Goal: Check status: Check status

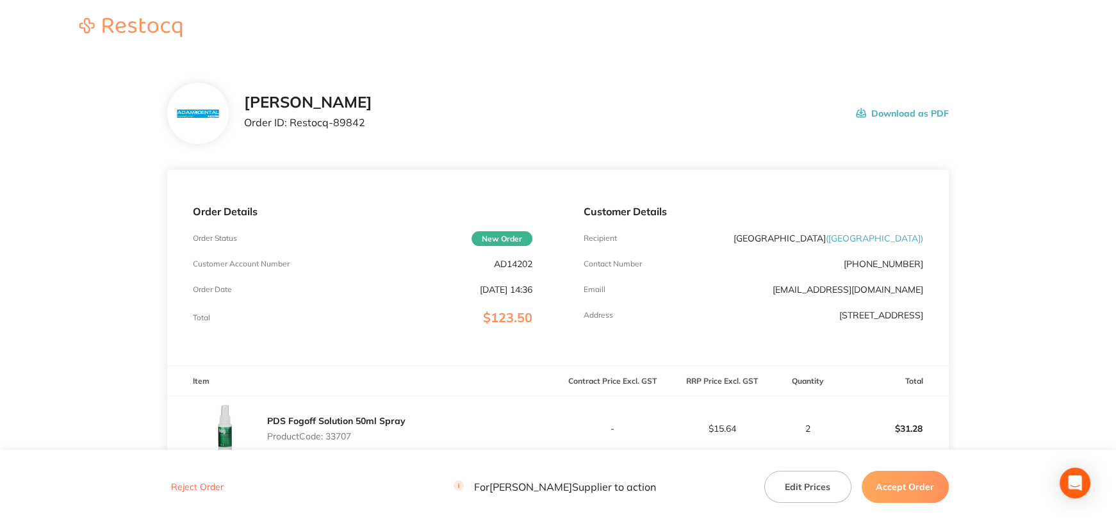
scroll to position [128, 0]
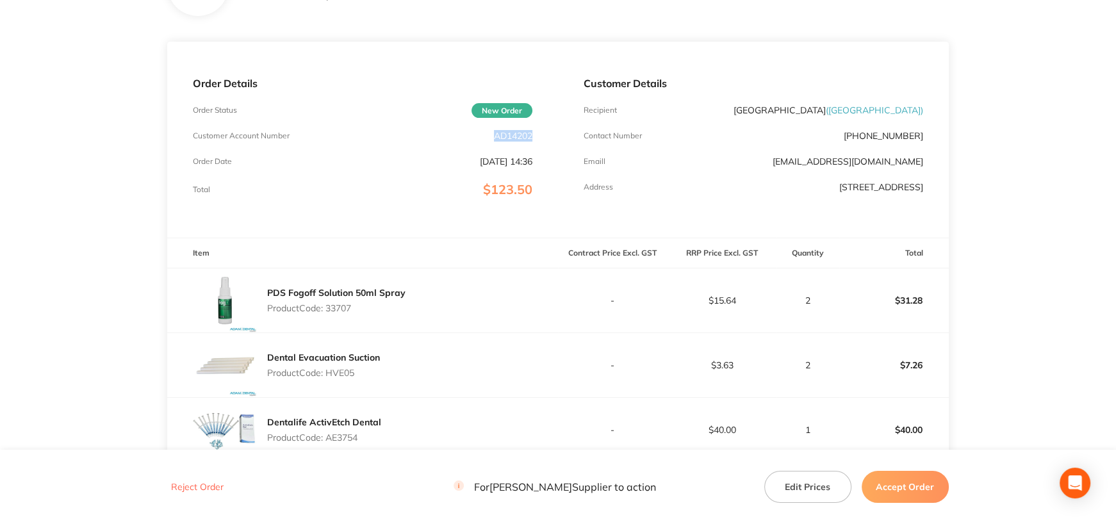
drag, startPoint x: 493, startPoint y: 136, endPoint x: 536, endPoint y: 138, distance: 43.0
click at [536, 138] on div "Order Details Order Status New Order Customer Account Number AD14202 Order Date…" at bounding box center [362, 140] width 391 height 196
copy p "AD14202"
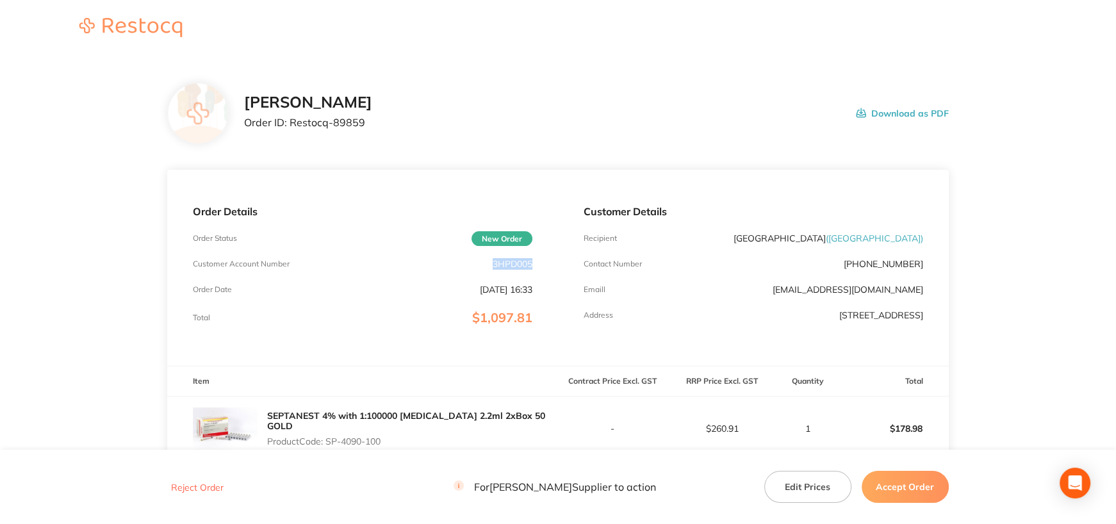
drag, startPoint x: 492, startPoint y: 264, endPoint x: 546, endPoint y: 265, distance: 53.8
click at [546, 265] on div "Order Details Order Status New Order Customer Account Number 3HPD005 Order Date…" at bounding box center [362, 268] width 391 height 196
copy p "3HPD005"
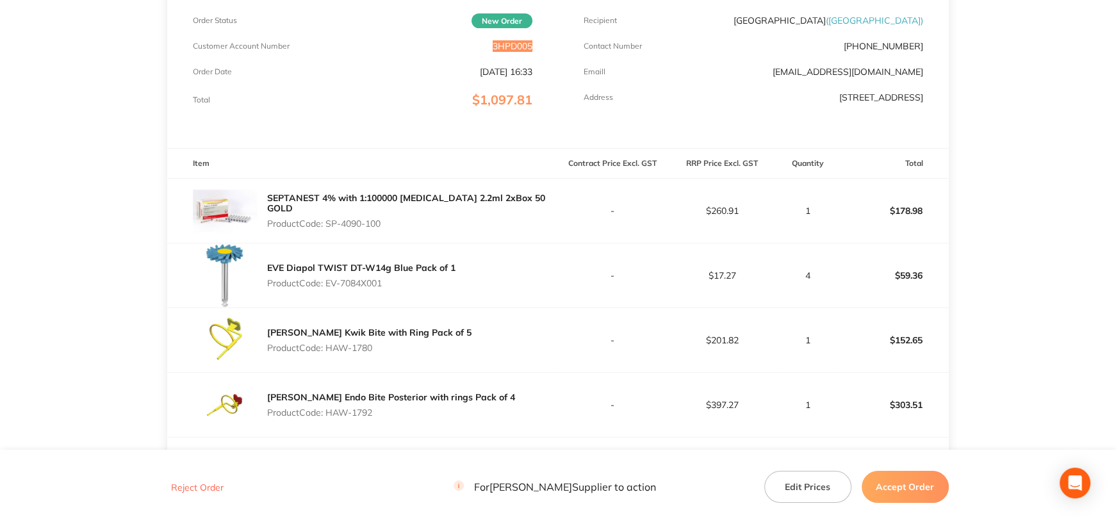
scroll to position [256, 0]
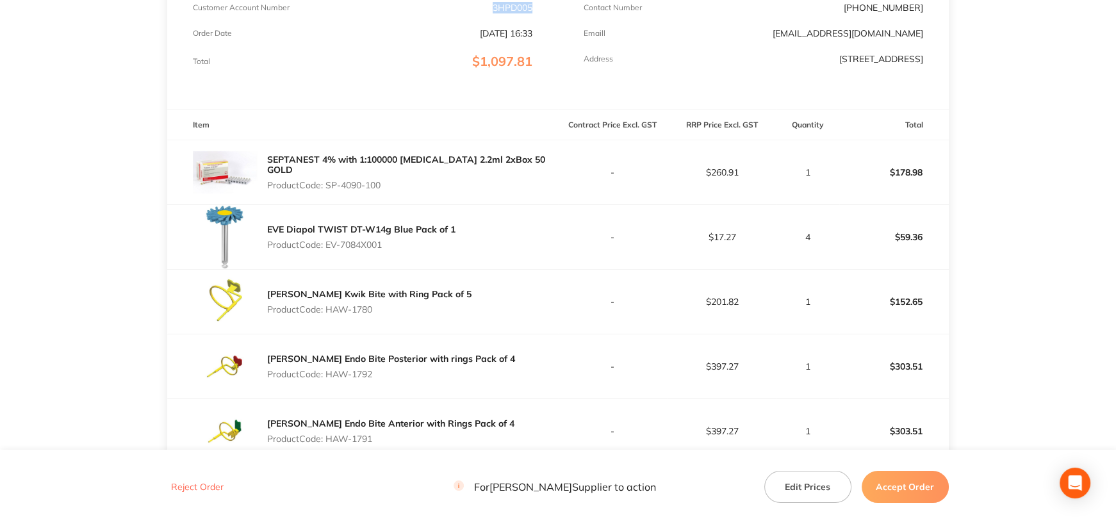
drag, startPoint x: 328, startPoint y: 183, endPoint x: 402, endPoint y: 186, distance: 73.7
click at [402, 186] on p "Product Code: SP-4090-100" at bounding box center [412, 185] width 291 height 10
copy p "SP-4090-100"
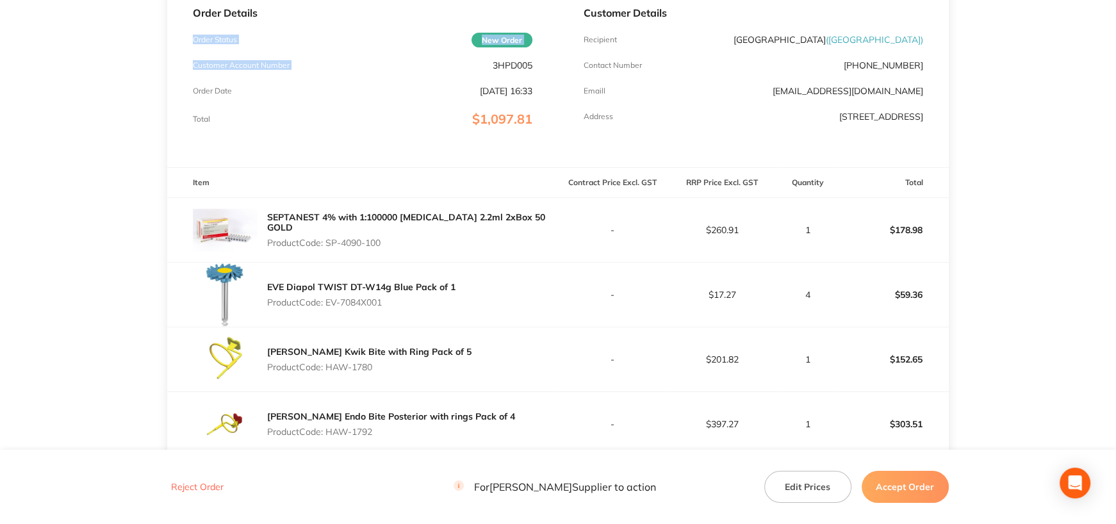
scroll to position [186, 0]
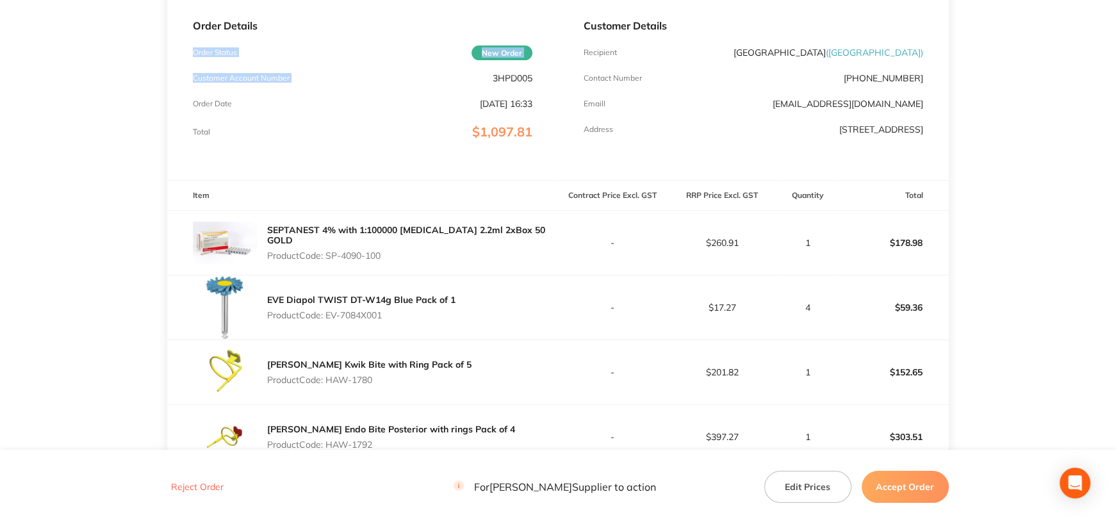
drag, startPoint x: 492, startPoint y: 6, endPoint x: 539, endPoint y: 23, distance: 50.5
click at [539, 23] on div "Order Details Order Status New Order Customer Account Number 3HPD005 Order Date…" at bounding box center [362, 82] width 391 height 196
click at [512, 83] on div "Order Details Order Status New Order Customer Account Number 3HPD005 Order Date…" at bounding box center [362, 82] width 391 height 196
drag, startPoint x: 491, startPoint y: 74, endPoint x: 541, endPoint y: 92, distance: 53.1
click at [534, 77] on div "Order Details Order Status New Order Customer Account Number 3HPD005 Order Date…" at bounding box center [362, 82] width 391 height 196
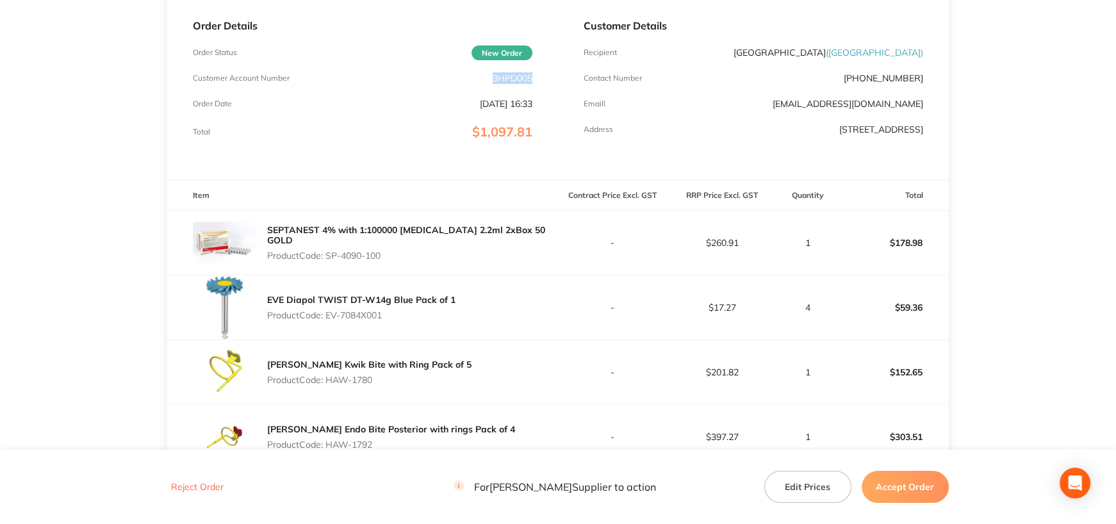
copy p "3HPD005"
click at [438, 174] on div "Order Details Order Status New Order Customer Account Number 3HPD005 Order Date…" at bounding box center [362, 82] width 391 height 196
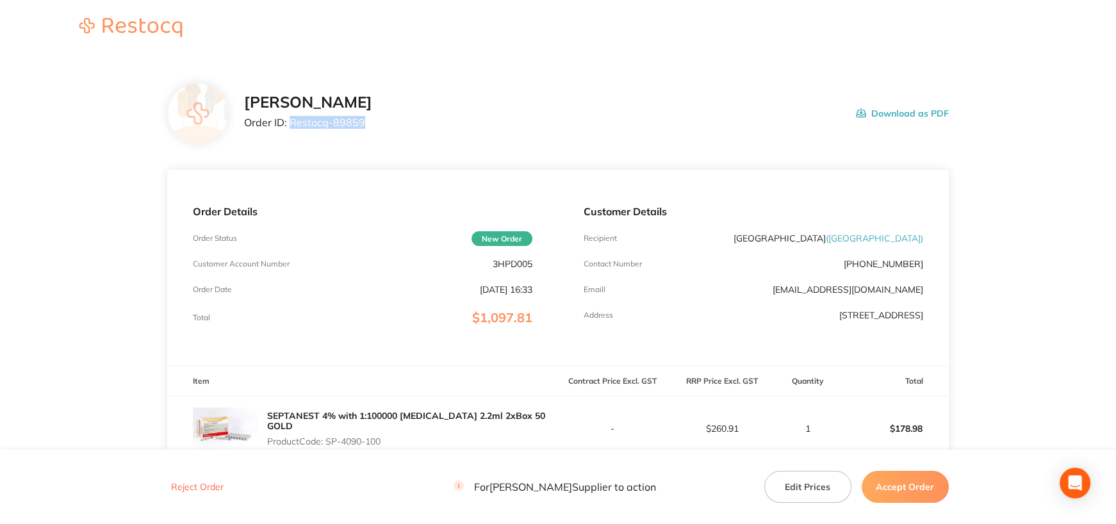
drag, startPoint x: 289, startPoint y: 122, endPoint x: 378, endPoint y: 126, distance: 89.1
click at [372, 126] on p "Order ID: Restocq- 89859" at bounding box center [308, 123] width 128 height 12
copy p "Restocq- 89859"
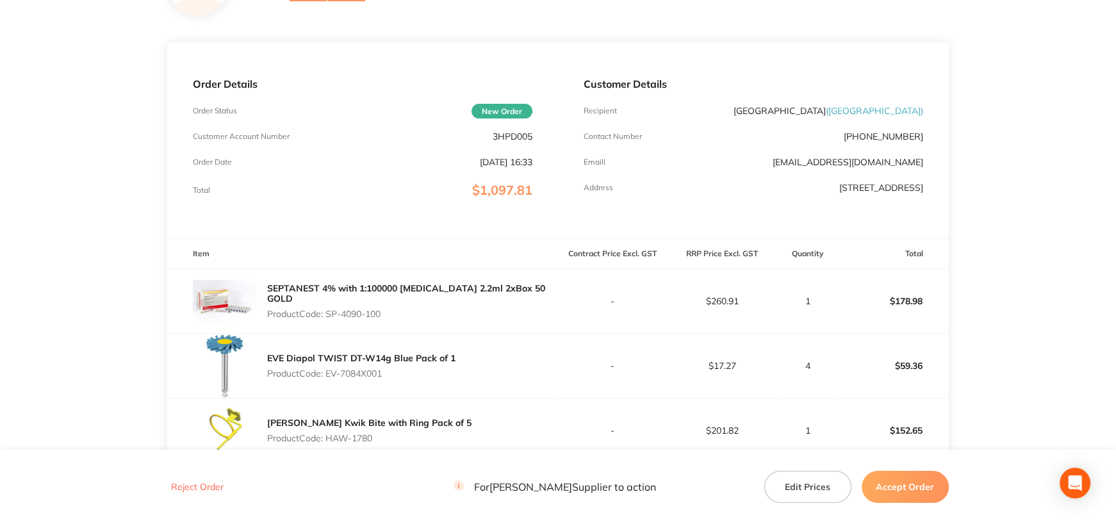
scroll to position [128, 0]
drag, startPoint x: 329, startPoint y: 313, endPoint x: 429, endPoint y: 316, distance: 100.0
click at [426, 316] on p "Product Code: SP-4090-100" at bounding box center [412, 313] width 291 height 10
copy p "SP-4090-100"
click at [327, 377] on p "Product Code: EV-7084X001" at bounding box center [361, 373] width 188 height 10
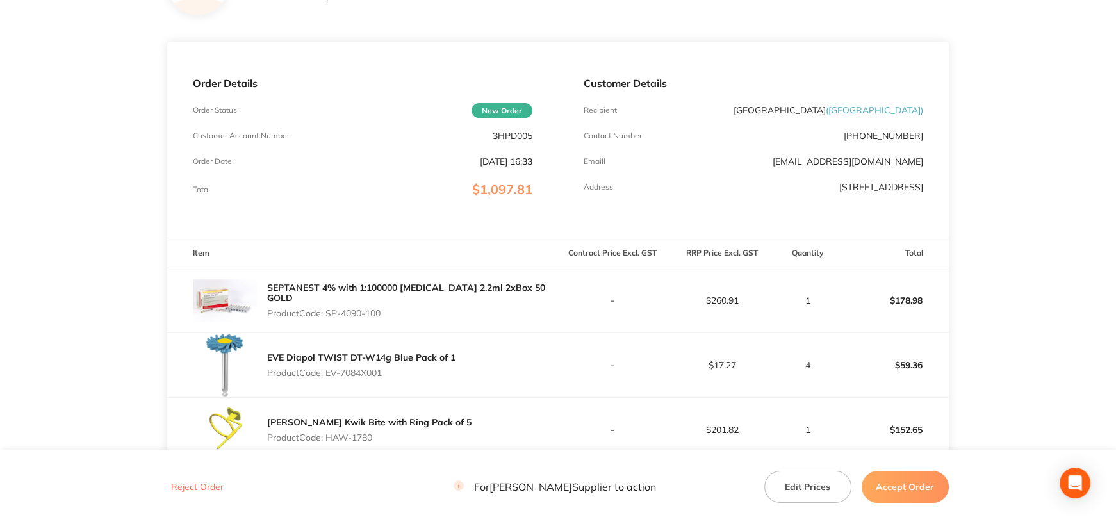
click at [329, 378] on p "Product Code: EV-7084X001" at bounding box center [361, 373] width 188 height 10
drag, startPoint x: 329, startPoint y: 378, endPoint x: 407, endPoint y: 377, distance: 78.8
click at [407, 377] on p "Product Code: EV-7084X001" at bounding box center [361, 373] width 188 height 10
copy p "EV-7084X001"
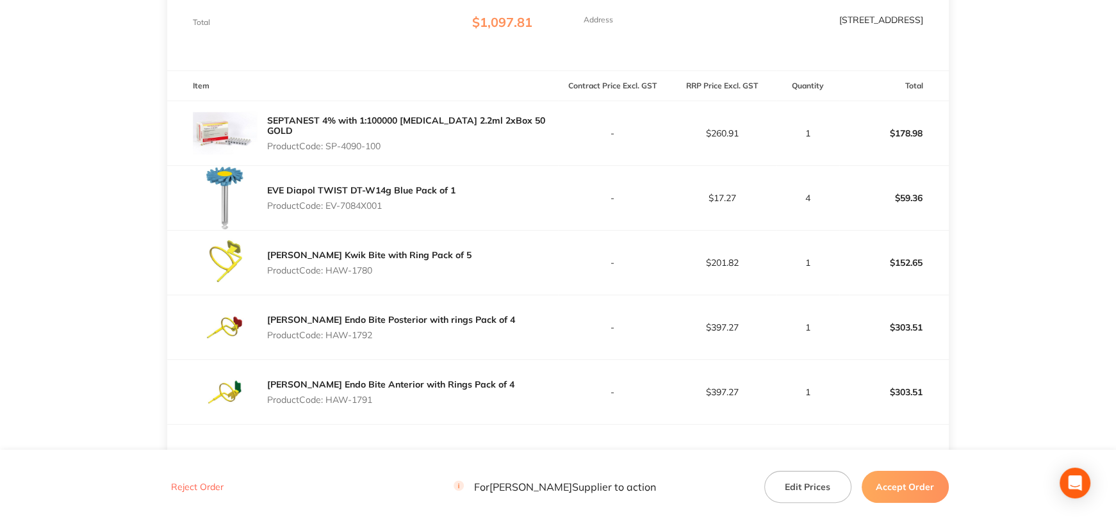
scroll to position [320, 0]
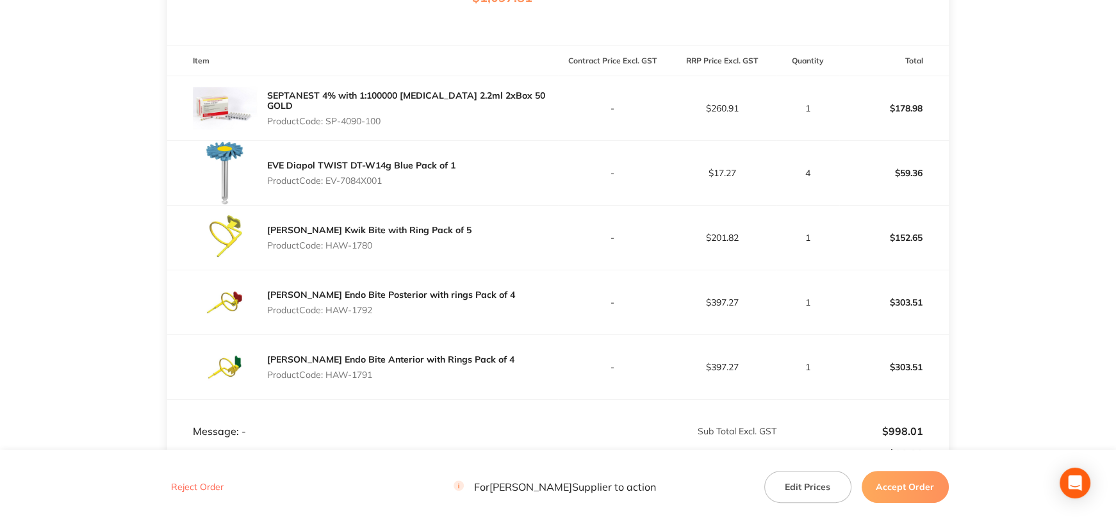
click at [327, 249] on p "Product Code: HAW-1780" at bounding box center [369, 245] width 204 height 10
drag, startPoint x: 329, startPoint y: 250, endPoint x: 401, endPoint y: 252, distance: 71.8
click at [401, 250] on p "Product Code: HAW-1780" at bounding box center [369, 245] width 204 height 10
copy p "HAW-1780"
drag, startPoint x: 329, startPoint y: 315, endPoint x: 381, endPoint y: 315, distance: 51.9
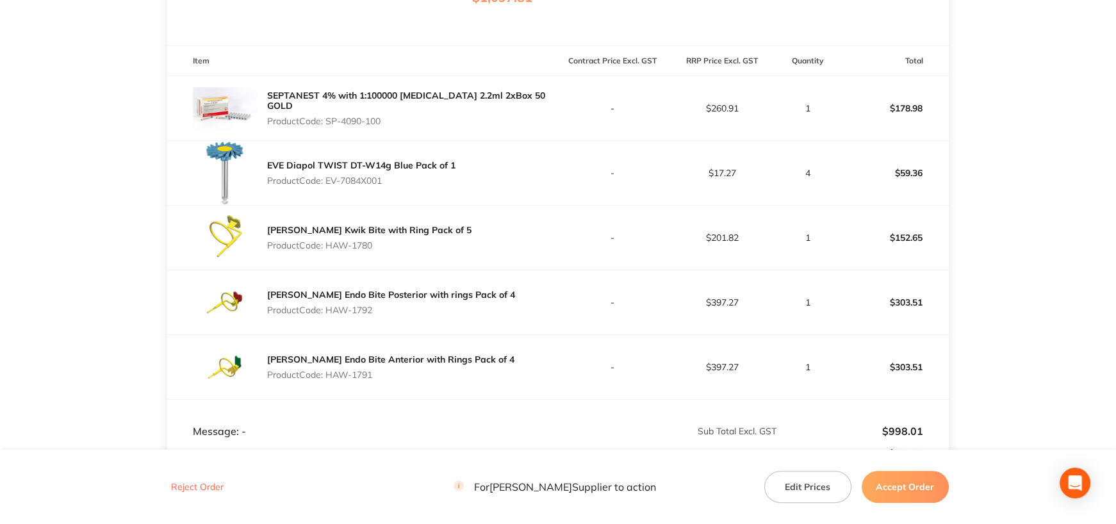
click at [381, 315] on p "Product Code: HAW-1792" at bounding box center [391, 310] width 248 height 10
copy p "HAW-1792"
drag, startPoint x: 327, startPoint y: 380, endPoint x: 396, endPoint y: 382, distance: 68.6
click at [396, 380] on p "Product Code: HAW-1791" at bounding box center [390, 375] width 247 height 10
copy p "HAW-1791"
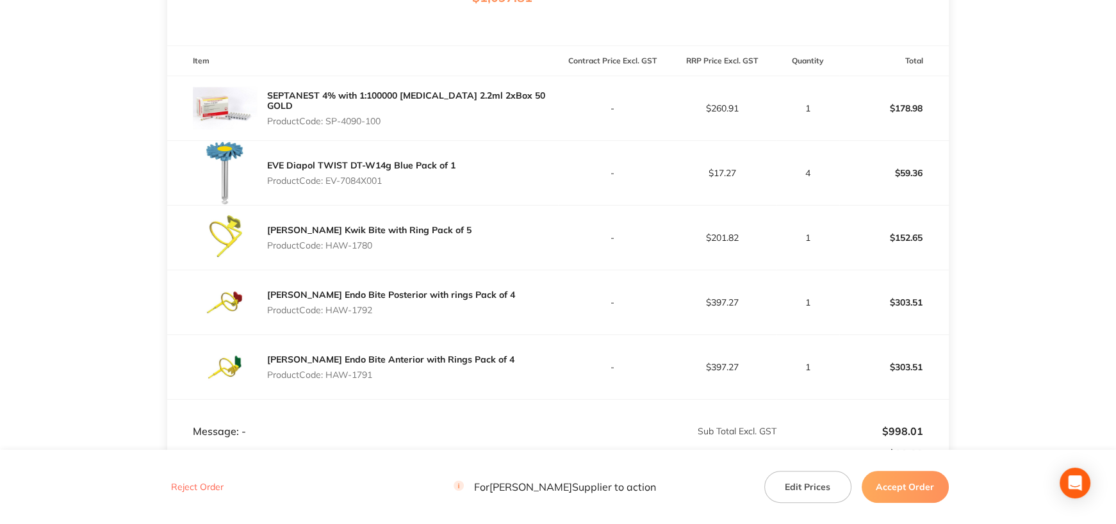
click at [921, 120] on p "$178.98" at bounding box center [894, 108] width 108 height 31
click at [927, 184] on p "$59.36" at bounding box center [894, 173] width 108 height 31
click at [922, 243] on p "$152.65" at bounding box center [894, 237] width 108 height 31
click at [913, 303] on p "$303.51" at bounding box center [894, 302] width 108 height 31
click at [920, 365] on p "$303.51" at bounding box center [894, 367] width 108 height 31
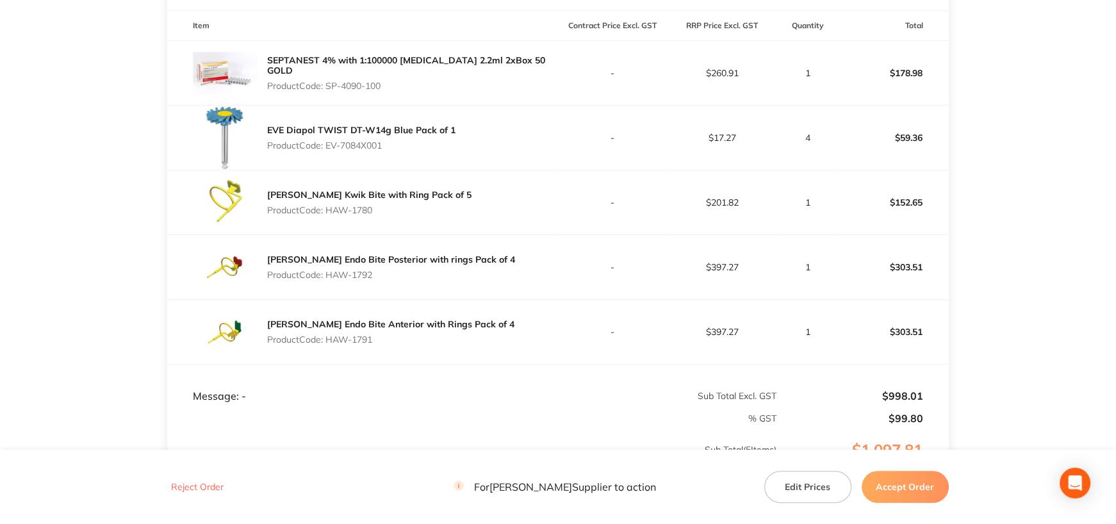
scroll to position [360, 0]
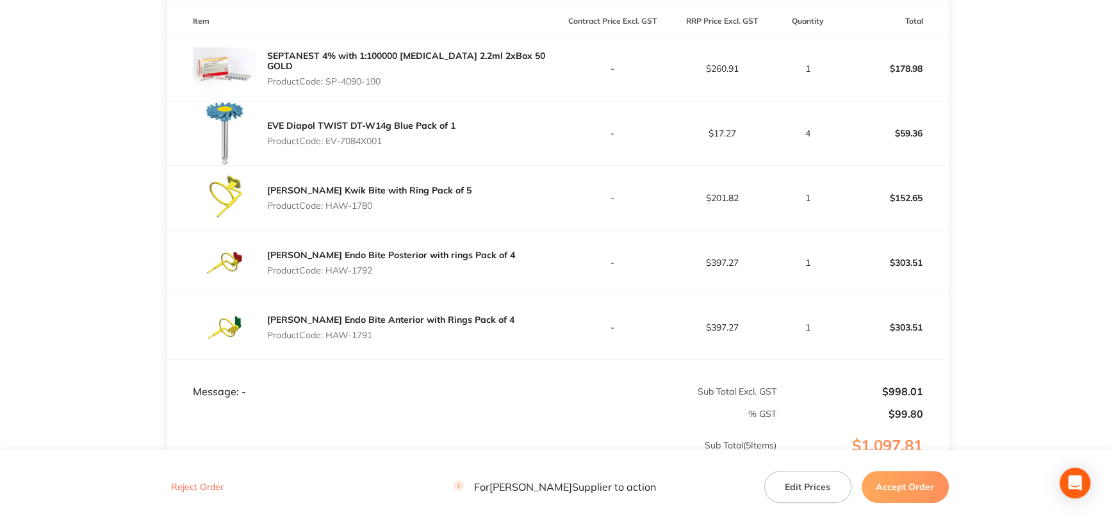
drag, startPoint x: 1018, startPoint y: 353, endPoint x: 1011, endPoint y: 348, distance: 8.2
click at [1018, 352] on main "Henry Schein Halas Order ID: Restocq- 89859 Download as PDF Order Details Order…" at bounding box center [558, 147] width 1116 height 901
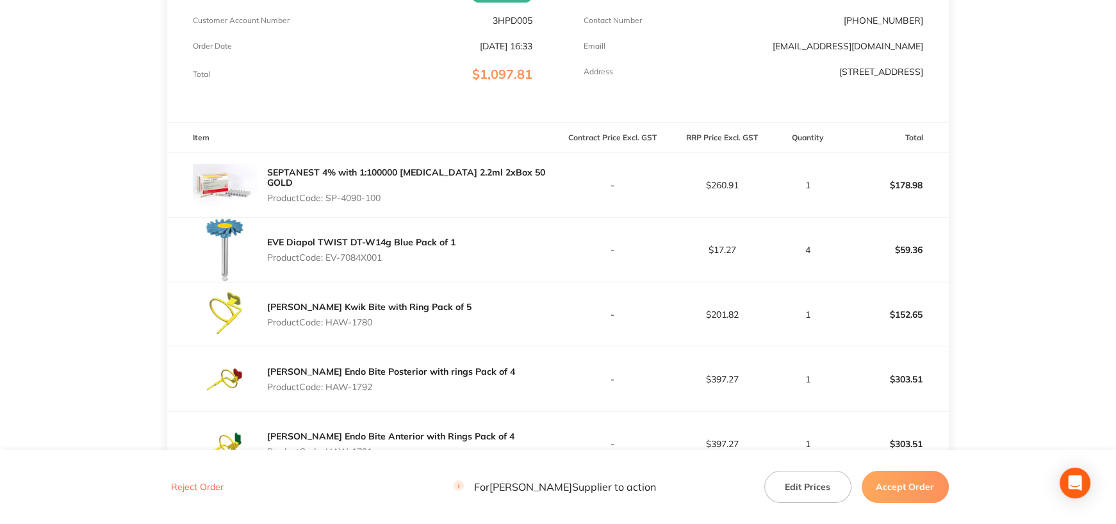
scroll to position [232, 0]
